Goal: Information Seeking & Learning: Learn about a topic

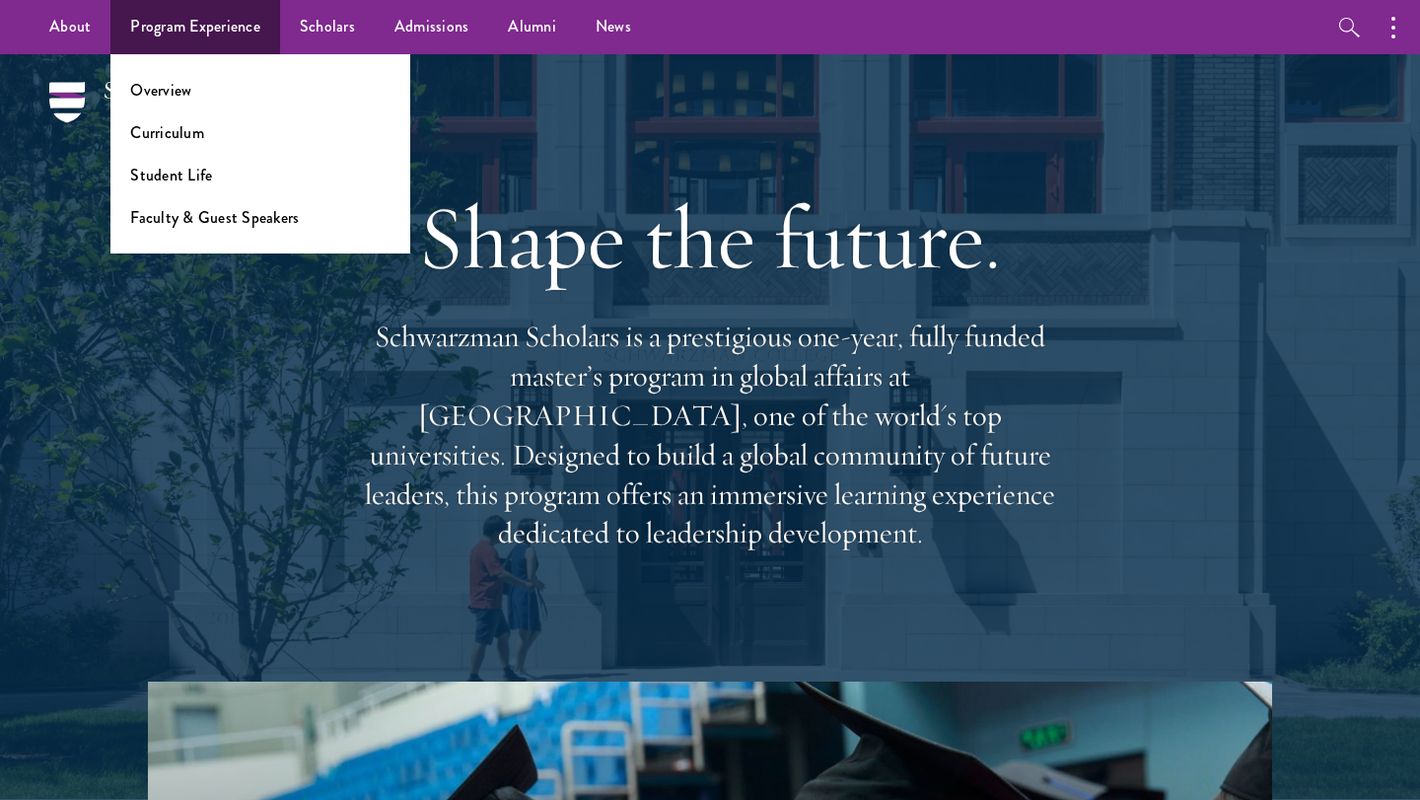
click at [181, 228] on ul "Overview Curriculum Student Life Faculty & Guest Speakers" at bounding box center [260, 153] width 300 height 199
click at [188, 208] on link "Faculty & Guest Speakers" at bounding box center [214, 217] width 169 height 23
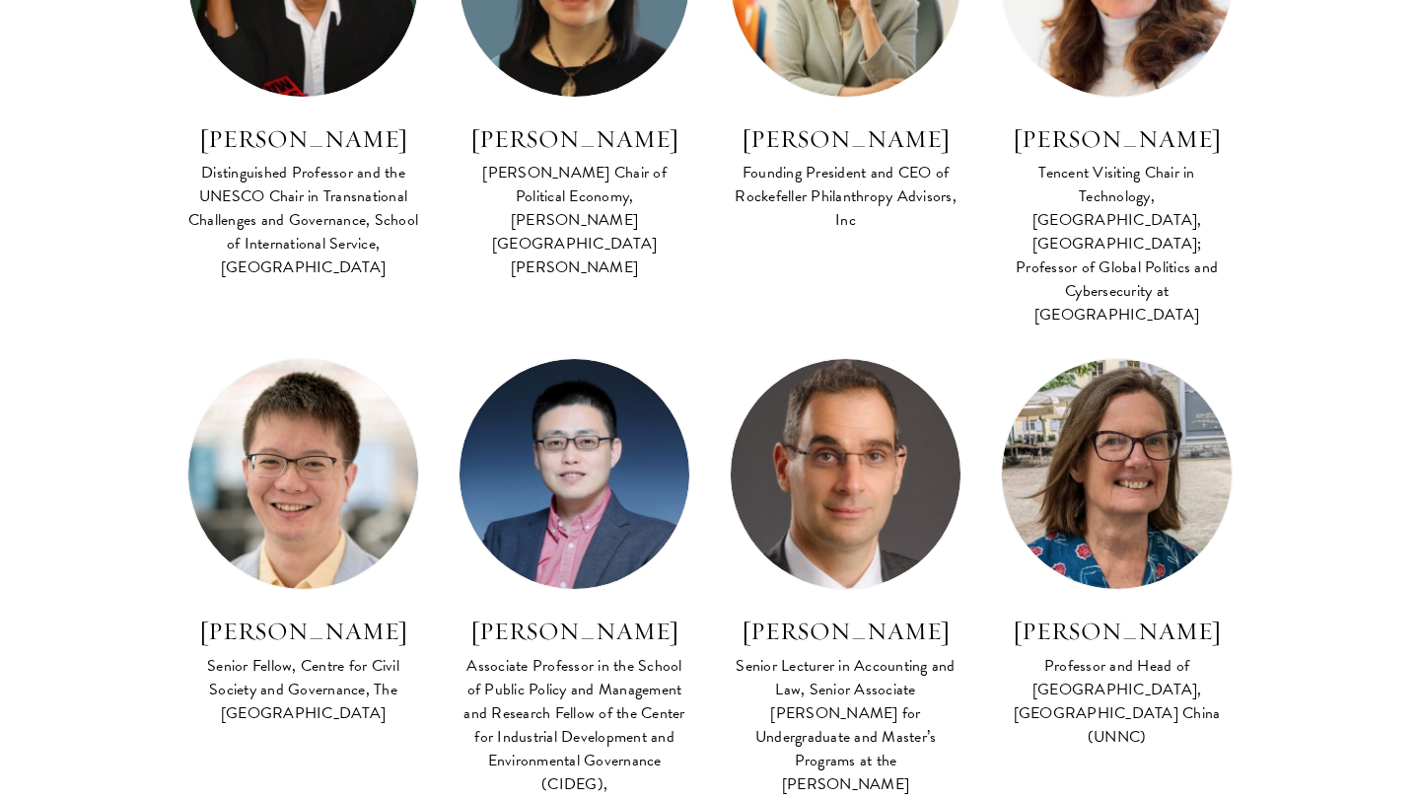
scroll to position [1048, 0]
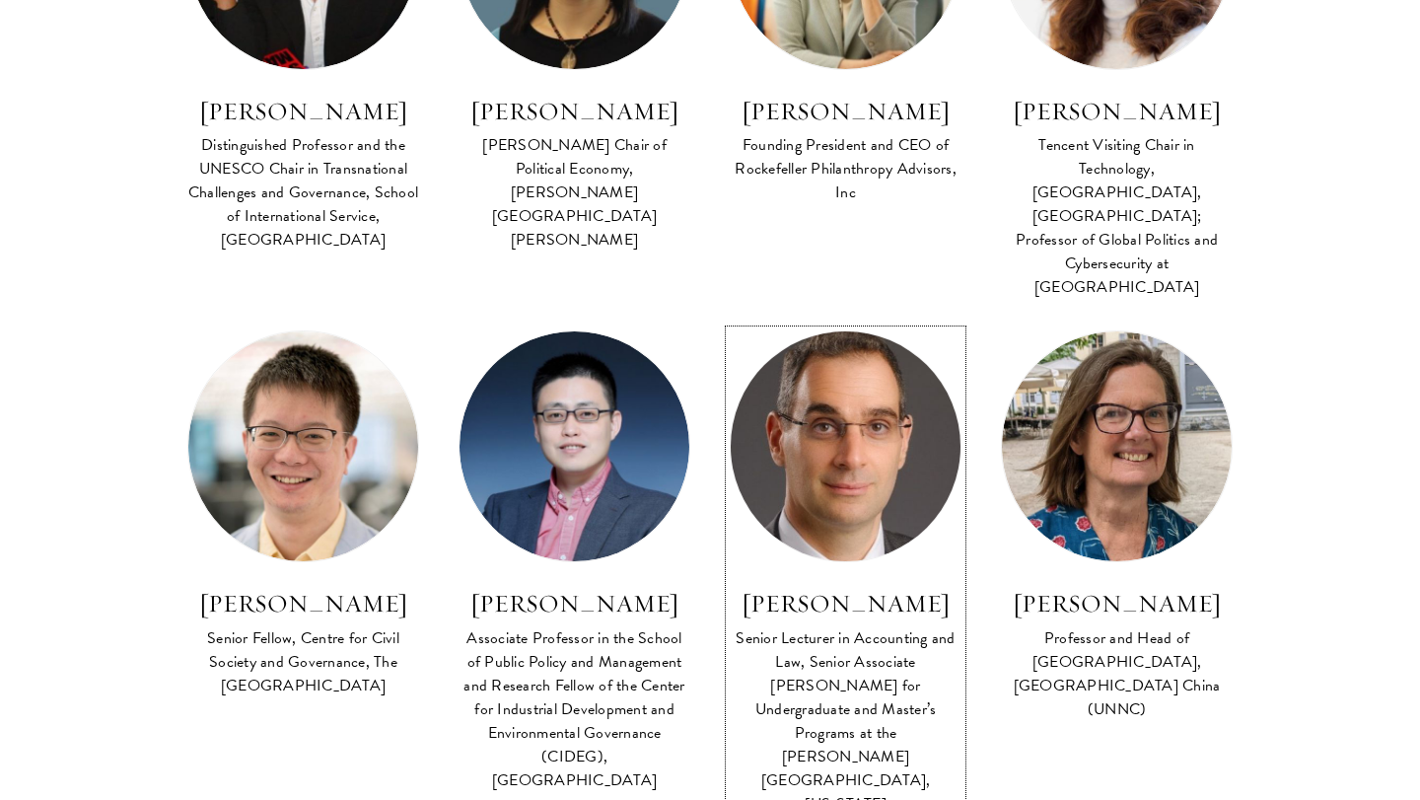
click at [819, 646] on div "Senior Lecturer in Accounting and Law, Senior Associate [PERSON_NAME] for Under…" at bounding box center [846, 732] width 232 height 213
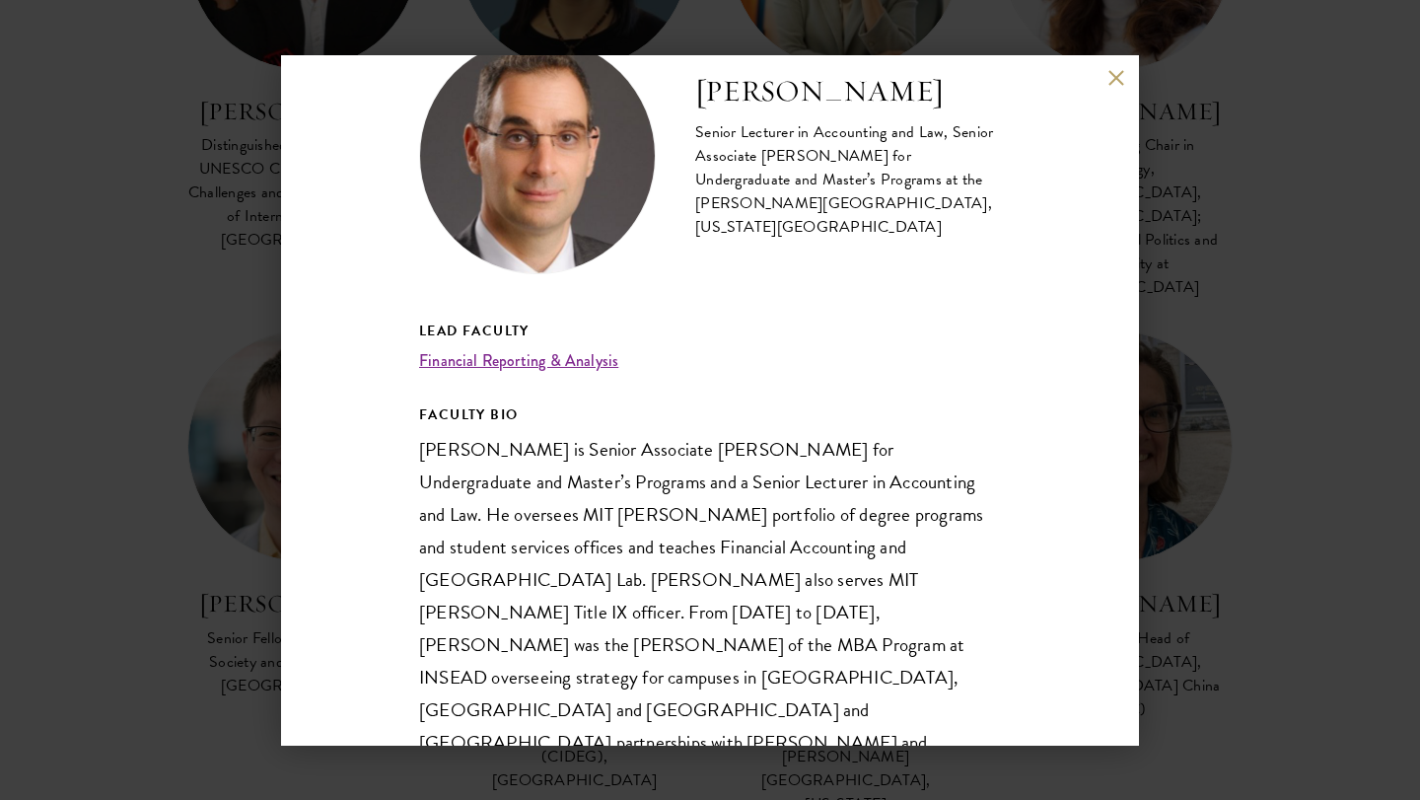
scroll to position [86, 0]
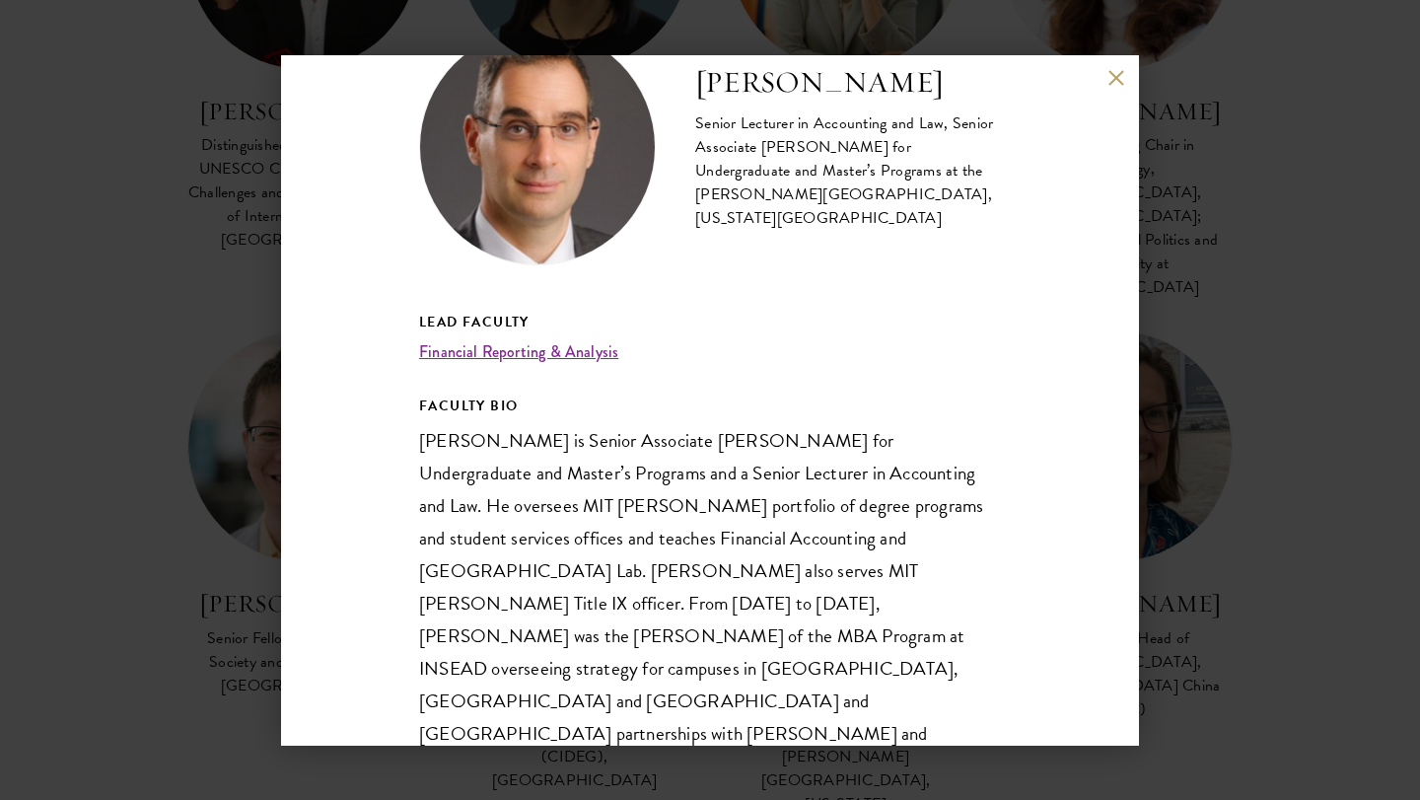
click at [1256, 633] on div "[PERSON_NAME] Senior Lecturer in Accounting and Law, Senior Associate [PERSON_N…" at bounding box center [710, 400] width 1420 height 800
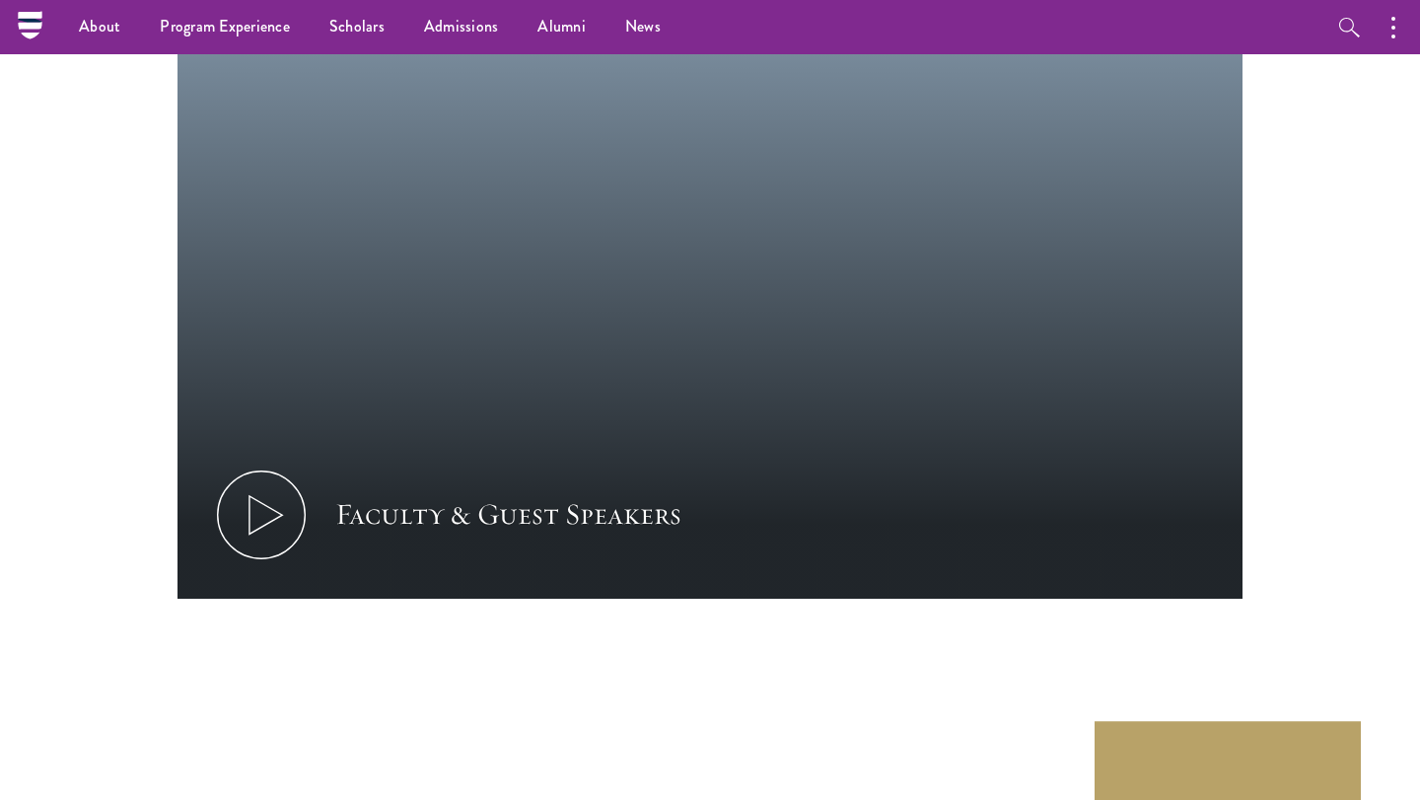
scroll to position [9278, 0]
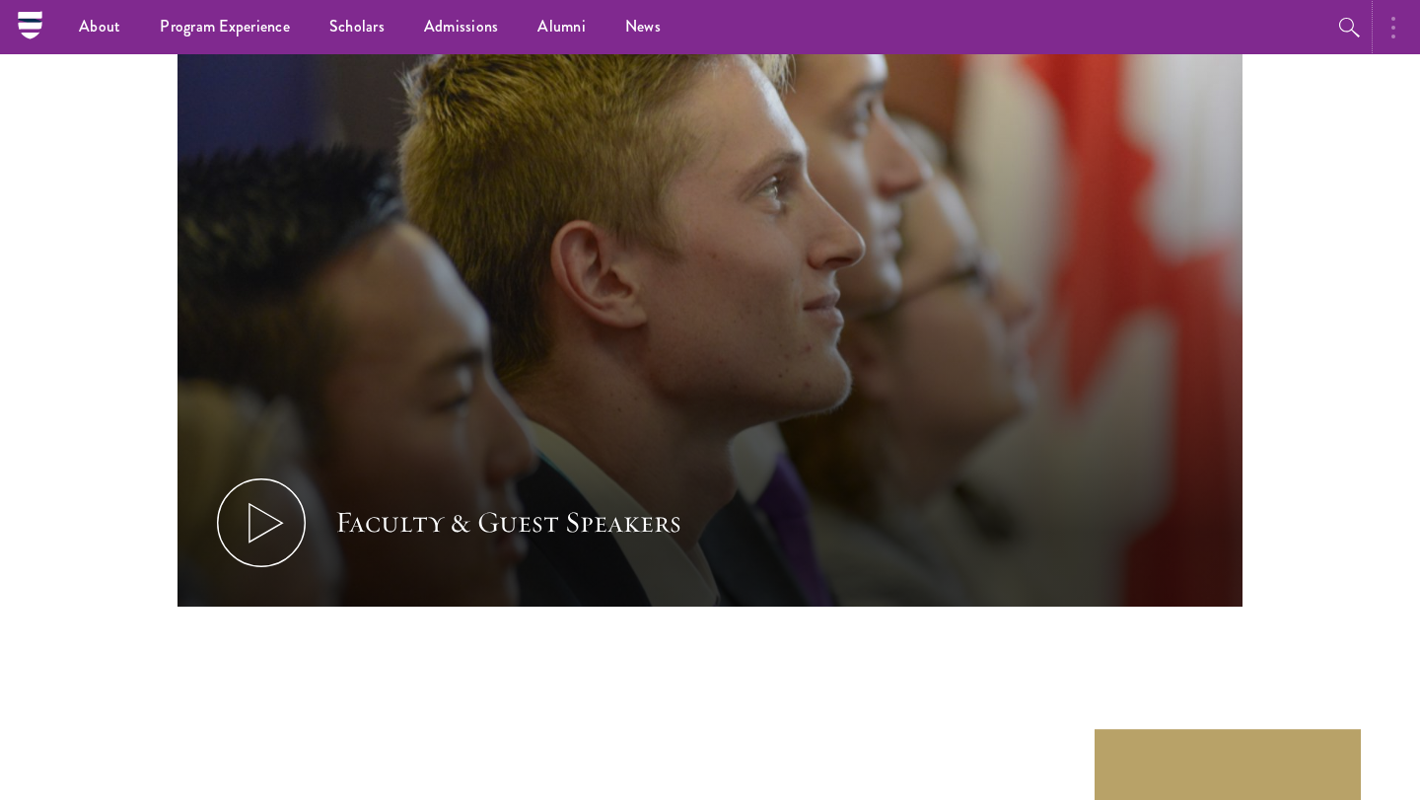
click at [1407, 25] on button "button" at bounding box center [1397, 27] width 43 height 54
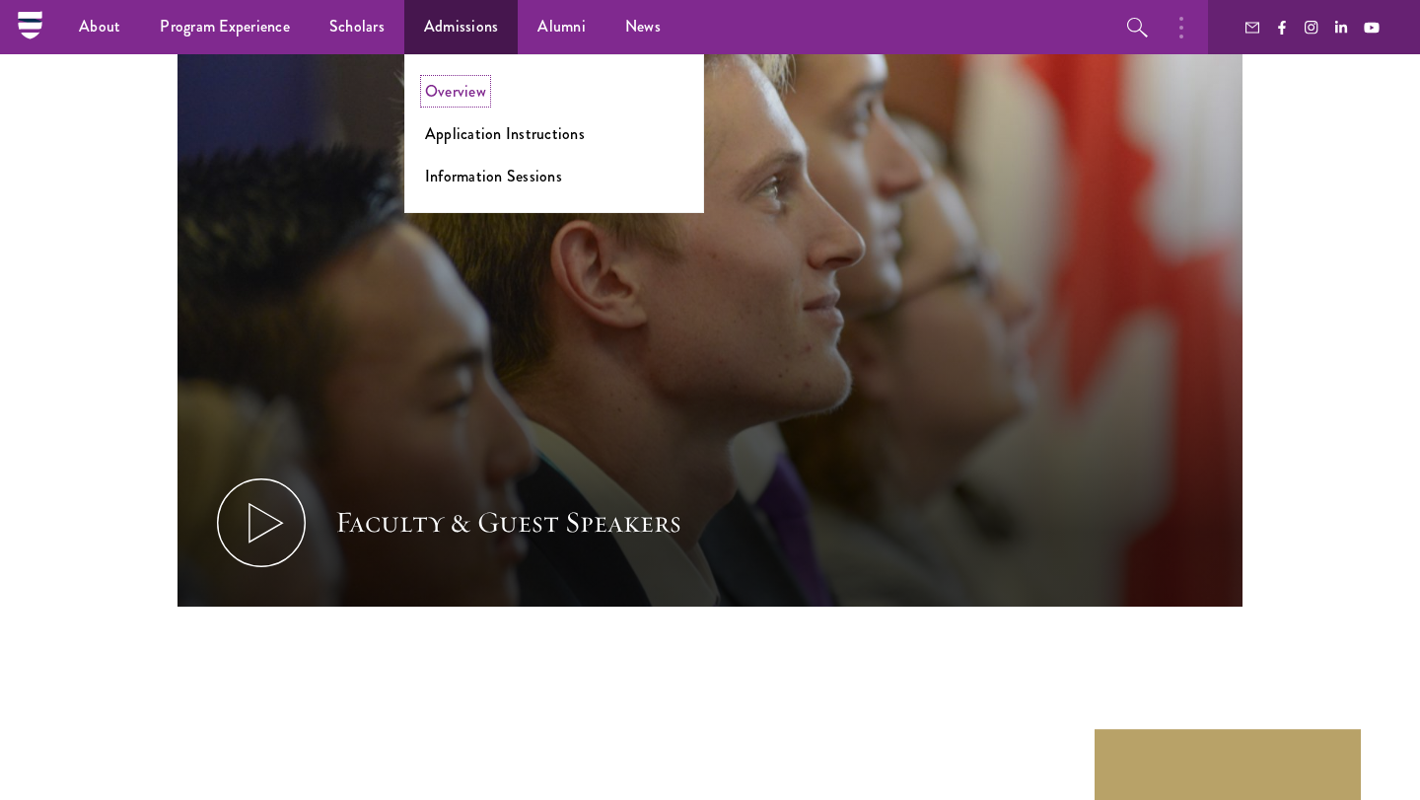
click at [464, 88] on link "Overview" at bounding box center [455, 91] width 61 height 23
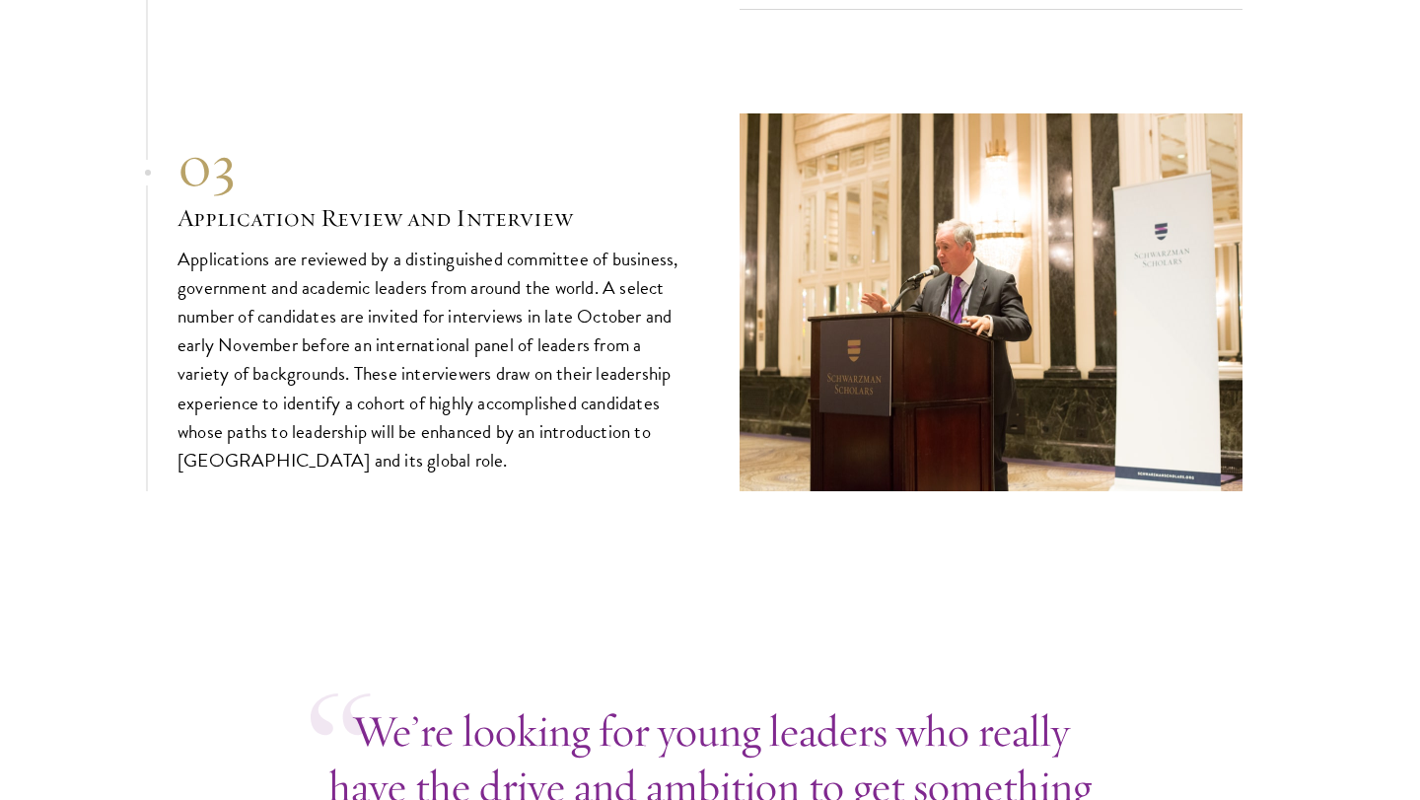
scroll to position [6656, 0]
